Goal: Navigation & Orientation: Find specific page/section

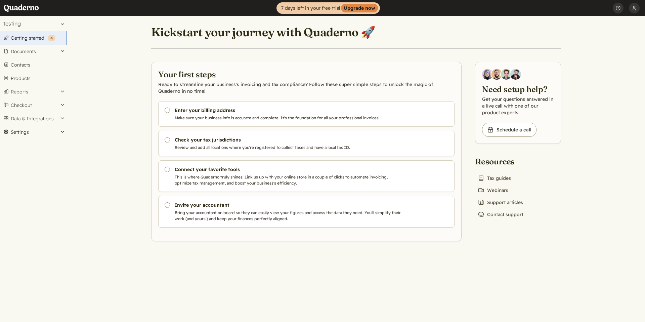
drag, startPoint x: 41, startPoint y: 133, endPoint x: 35, endPoint y: 170, distance: 37.7
click at [35, 170] on div "Select an account: testing Search account testing Create new account Getting st…" at bounding box center [33, 168] width 67 height 305
click at [60, 100] on button "Checkout" at bounding box center [33, 104] width 67 height 13
click at [59, 89] on button "Reports" at bounding box center [33, 91] width 67 height 13
click at [54, 50] on button "Documents" at bounding box center [33, 51] width 67 height 13
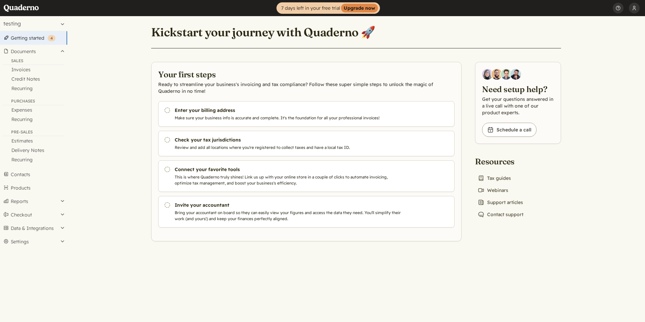
click at [32, 101] on div "Purchases" at bounding box center [34, 101] width 62 height 7
click at [28, 99] on div "Purchases" at bounding box center [34, 101] width 62 height 7
click at [114, 95] on main "Kickstart your journey with Quaderno 🚀 Your first steps Ready to streamline you…" at bounding box center [355, 168] width 577 height 305
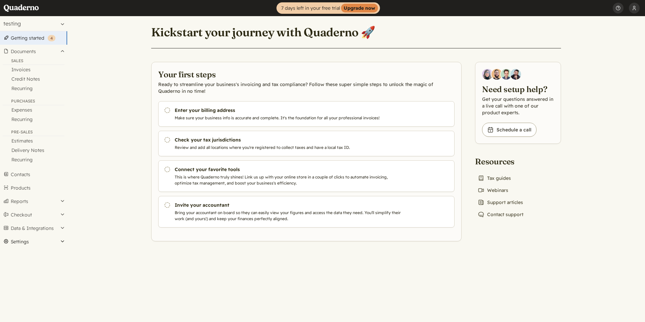
click at [14, 238] on button "Settings" at bounding box center [33, 241] width 67 height 13
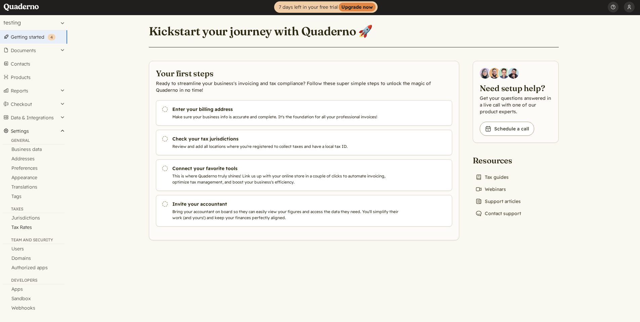
scroll to position [2, 0]
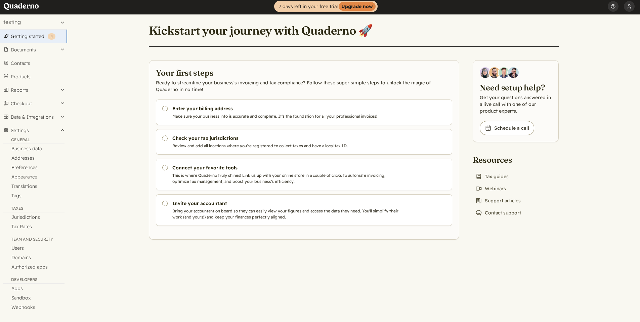
click at [27, 279] on div "Developers" at bounding box center [34, 280] width 62 height 7
click at [23, 294] on link "Sandbox" at bounding box center [33, 297] width 67 height 9
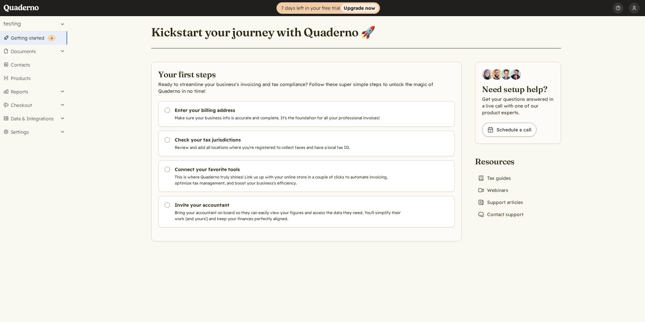
click at [361, 5] on strong "Upgrade now" at bounding box center [359, 8] width 37 height 9
